Goal: Communication & Community: Share content

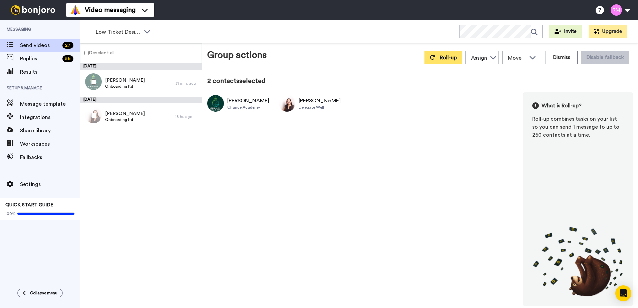
click at [448, 58] on span "Roll-up" at bounding box center [448, 57] width 17 height 5
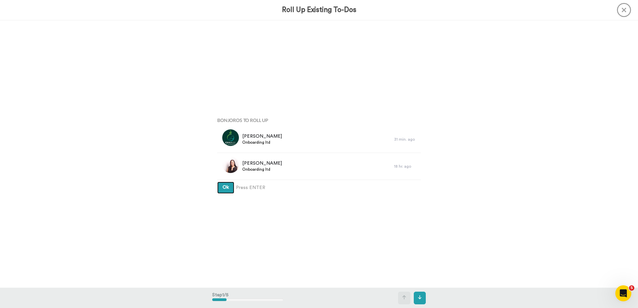
click at [226, 187] on span "Ok" at bounding box center [226, 187] width 6 height 5
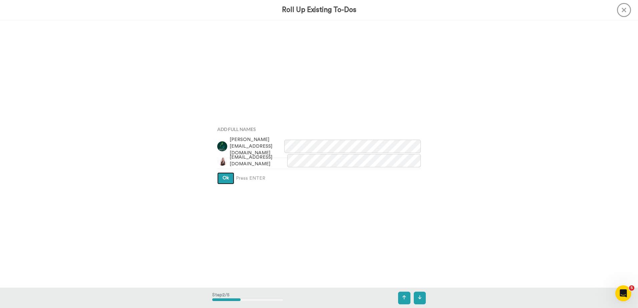
click at [224, 180] on span "Ok" at bounding box center [226, 178] width 6 height 5
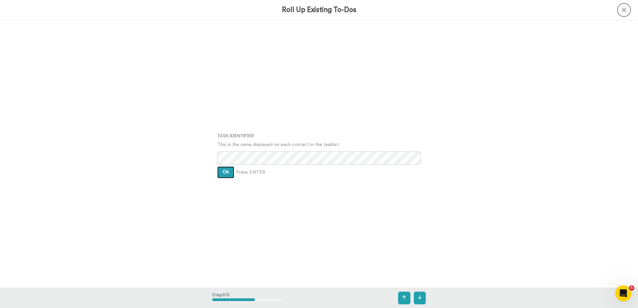
click at [223, 172] on span "Ok" at bounding box center [226, 172] width 6 height 5
click at [223, 171] on button "Ok" at bounding box center [225, 168] width 17 height 12
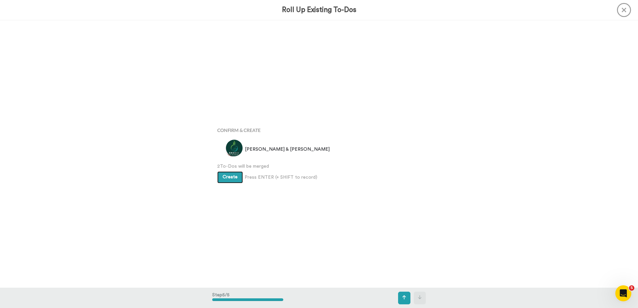
scroll to position [1071, 0]
click at [226, 177] on span "Create" at bounding box center [230, 177] width 15 height 5
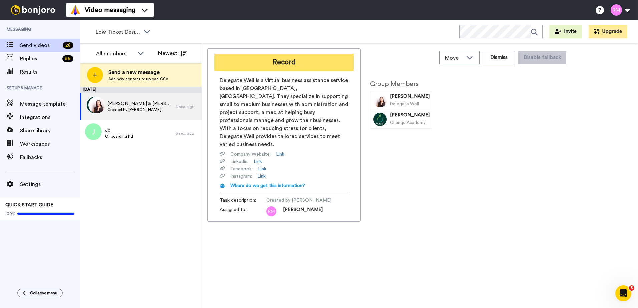
click at [284, 60] on button "Record" at bounding box center [284, 62] width 140 height 17
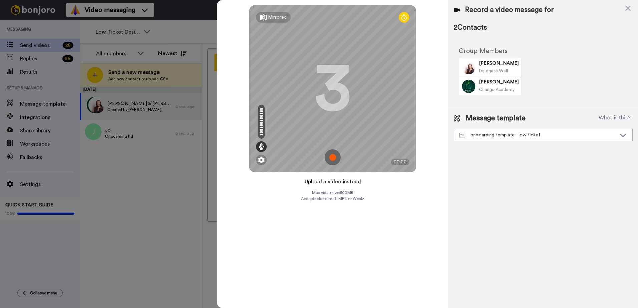
click at [320, 182] on button "Upload a video instead" at bounding box center [333, 182] width 60 height 9
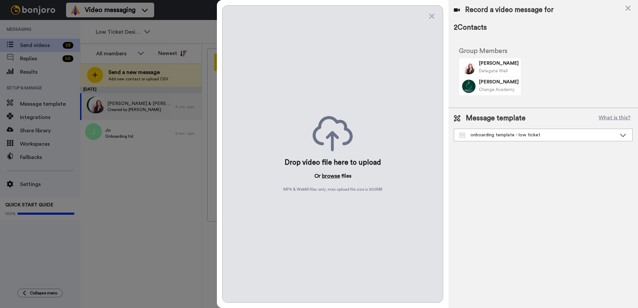
click at [327, 177] on button "browse" at bounding box center [331, 176] width 18 height 8
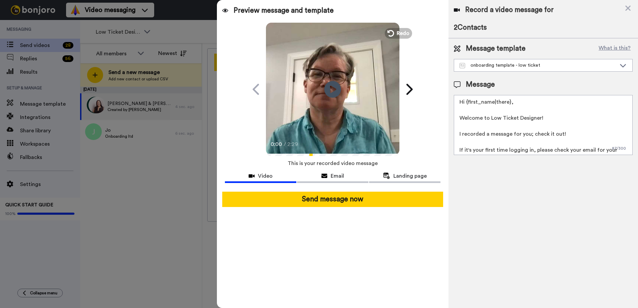
scroll to position [26, 0]
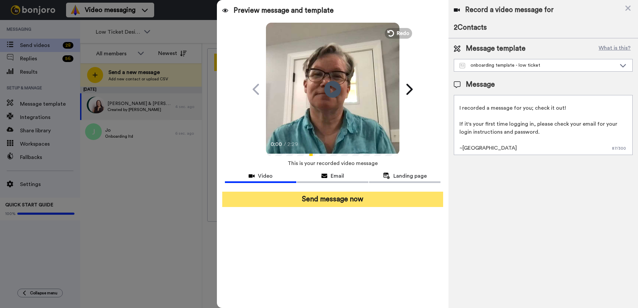
click at [344, 196] on button "Send message now" at bounding box center [332, 199] width 221 height 15
